Goal: Transaction & Acquisition: Obtain resource

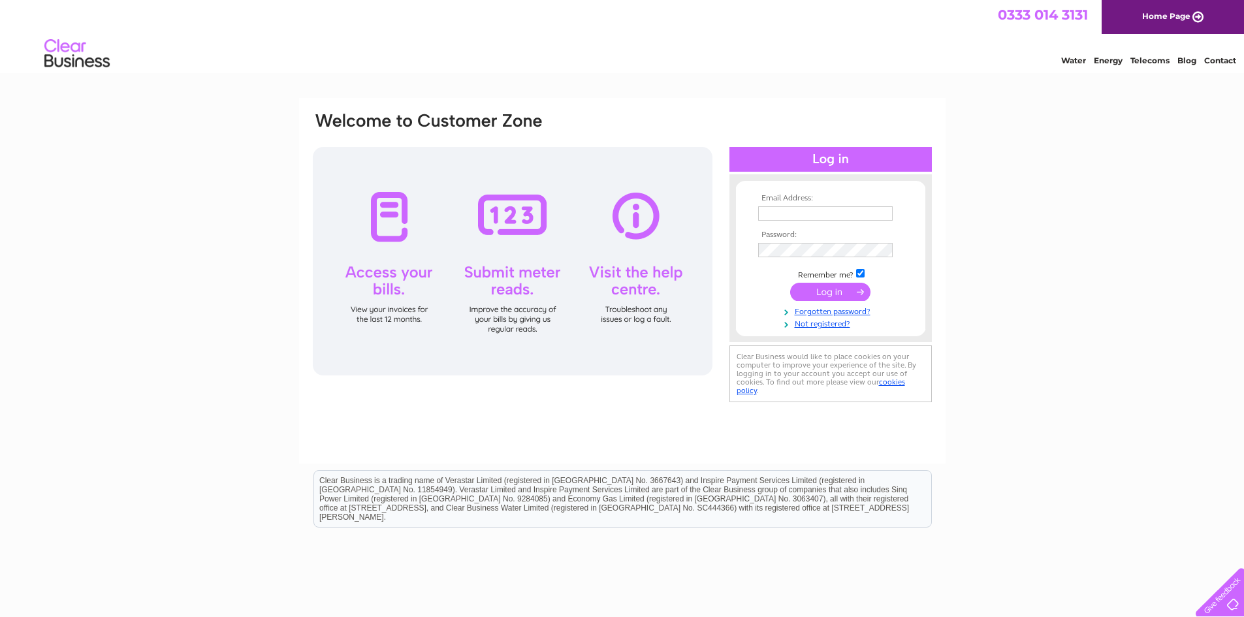
type input "team@qudausliving.co.uk"
click at [830, 292] on input "submit" at bounding box center [830, 292] width 80 height 18
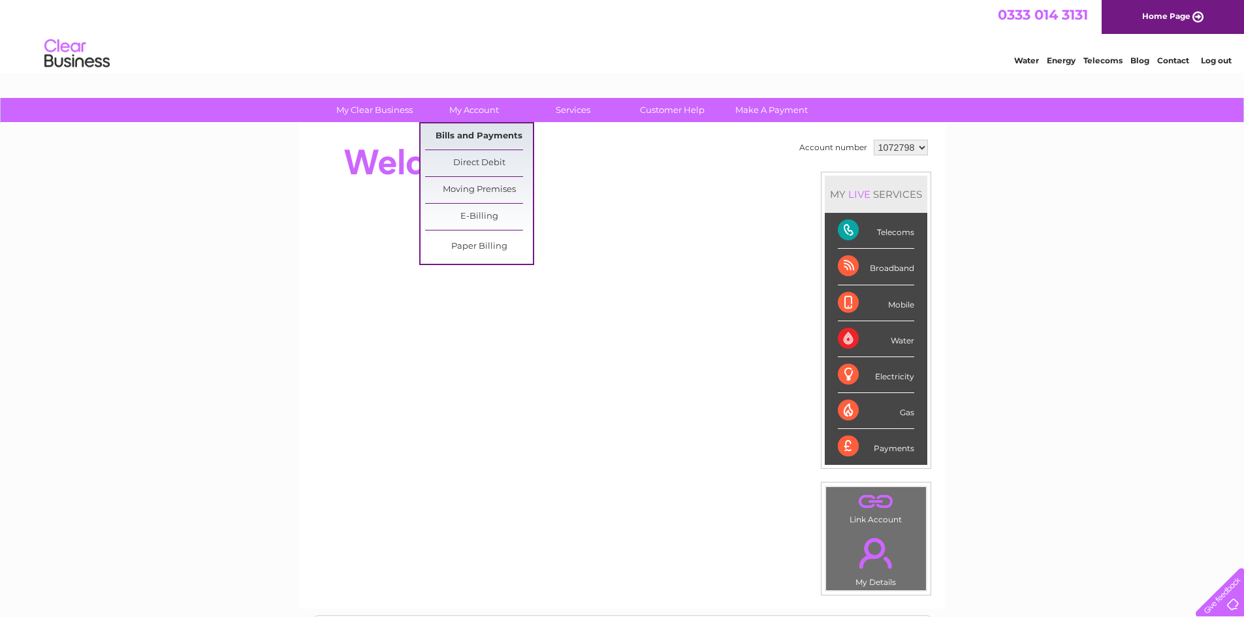
click at [469, 135] on link "Bills and Payments" at bounding box center [479, 136] width 108 height 26
click at [469, 133] on link "Bills and Payments" at bounding box center [479, 136] width 108 height 26
click at [503, 132] on link "Bills and Payments" at bounding box center [479, 136] width 108 height 26
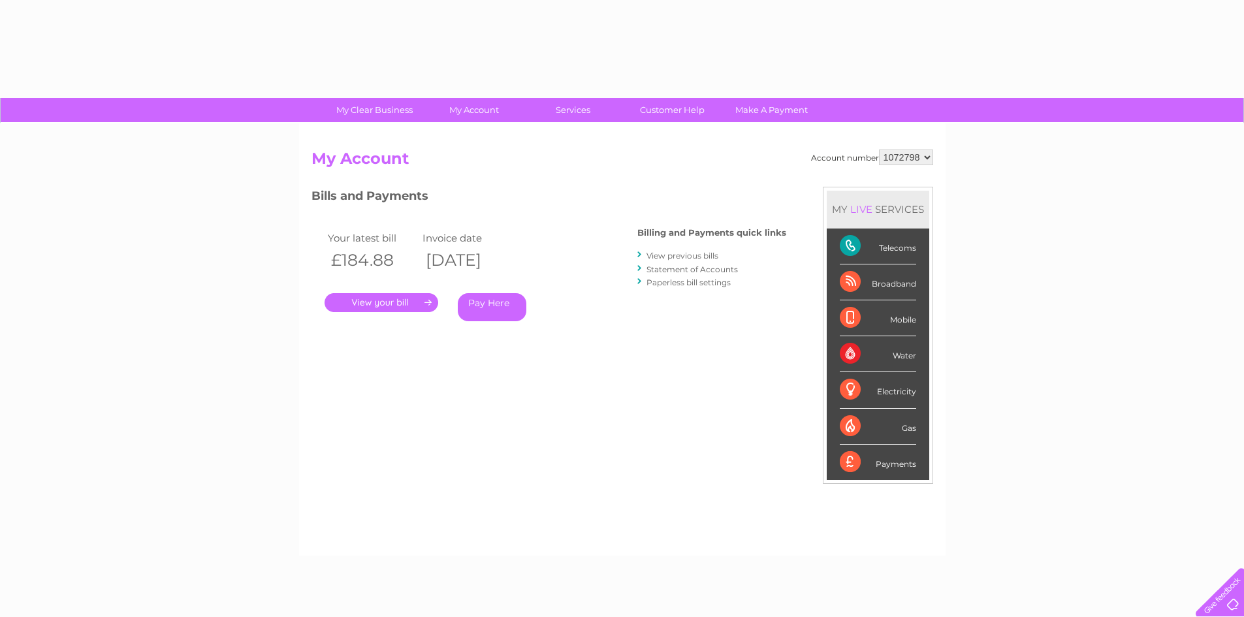
click at [369, 302] on link "." at bounding box center [381, 302] width 114 height 19
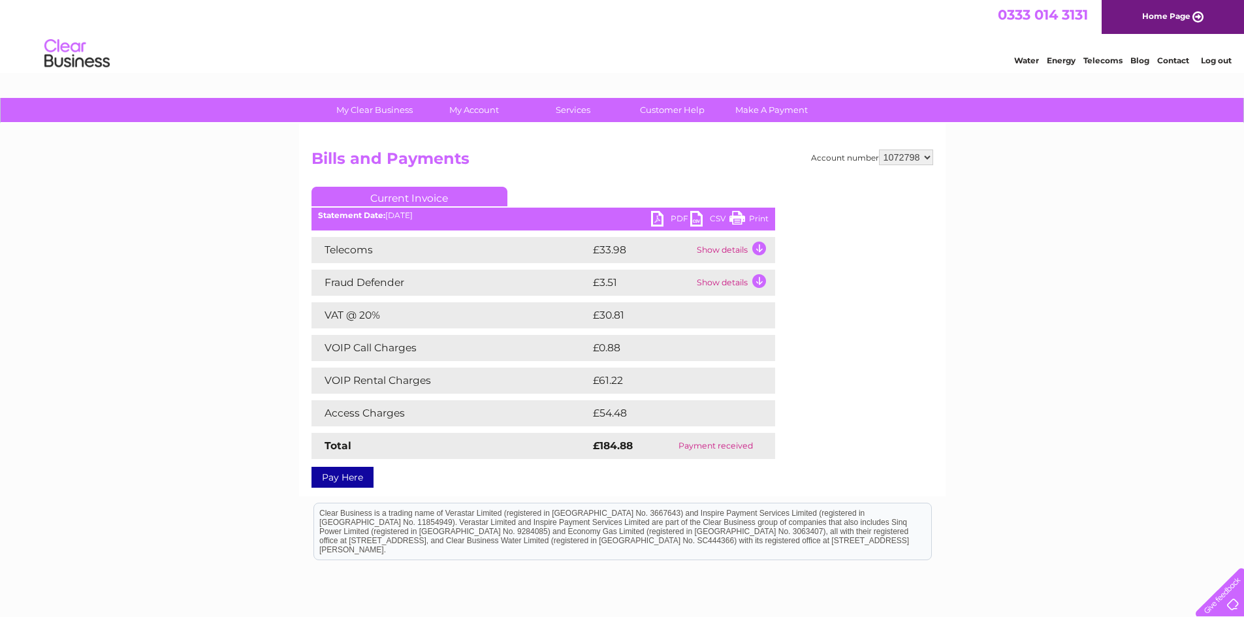
click at [664, 213] on link "PDF" at bounding box center [670, 220] width 39 height 19
click at [672, 215] on link "PDF" at bounding box center [670, 220] width 39 height 19
